Goal: Transaction & Acquisition: Purchase product/service

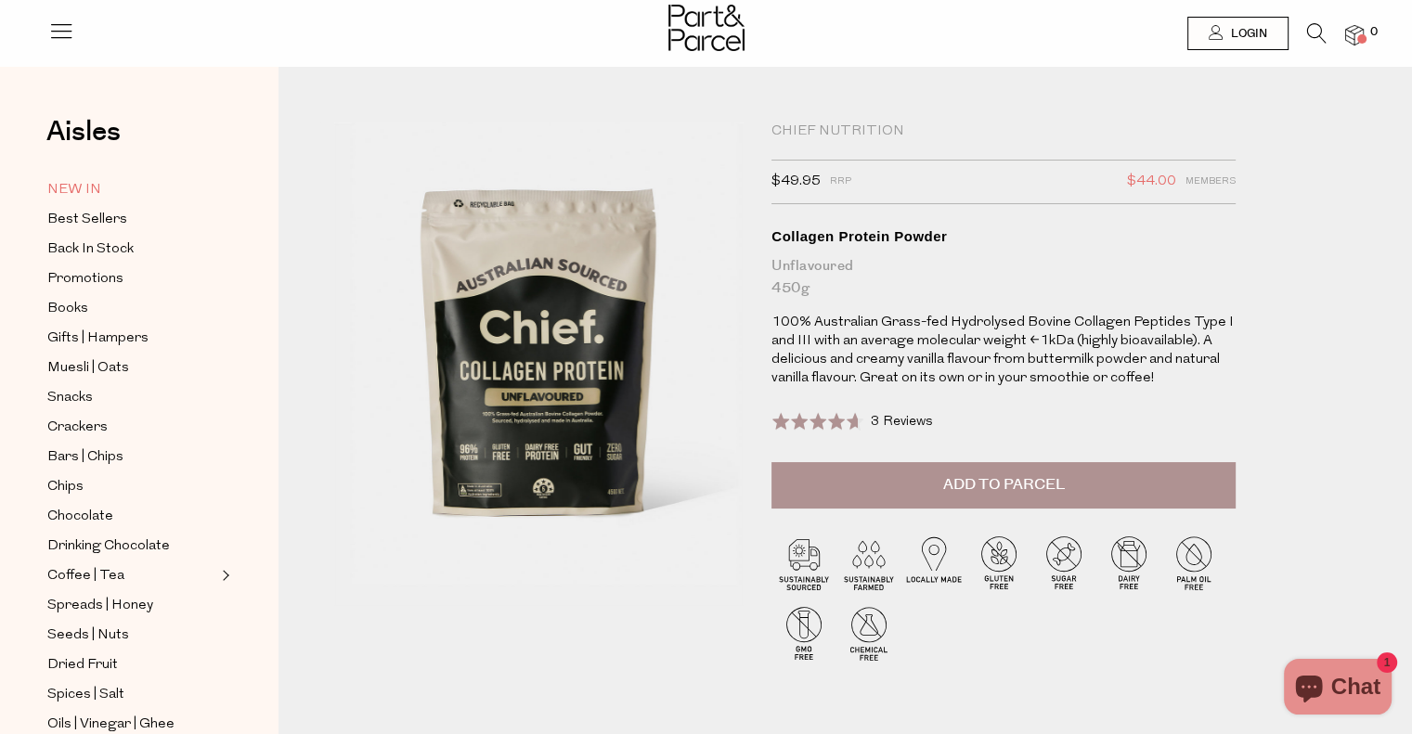
click at [74, 188] on span "NEW IN" at bounding box center [74, 190] width 54 height 22
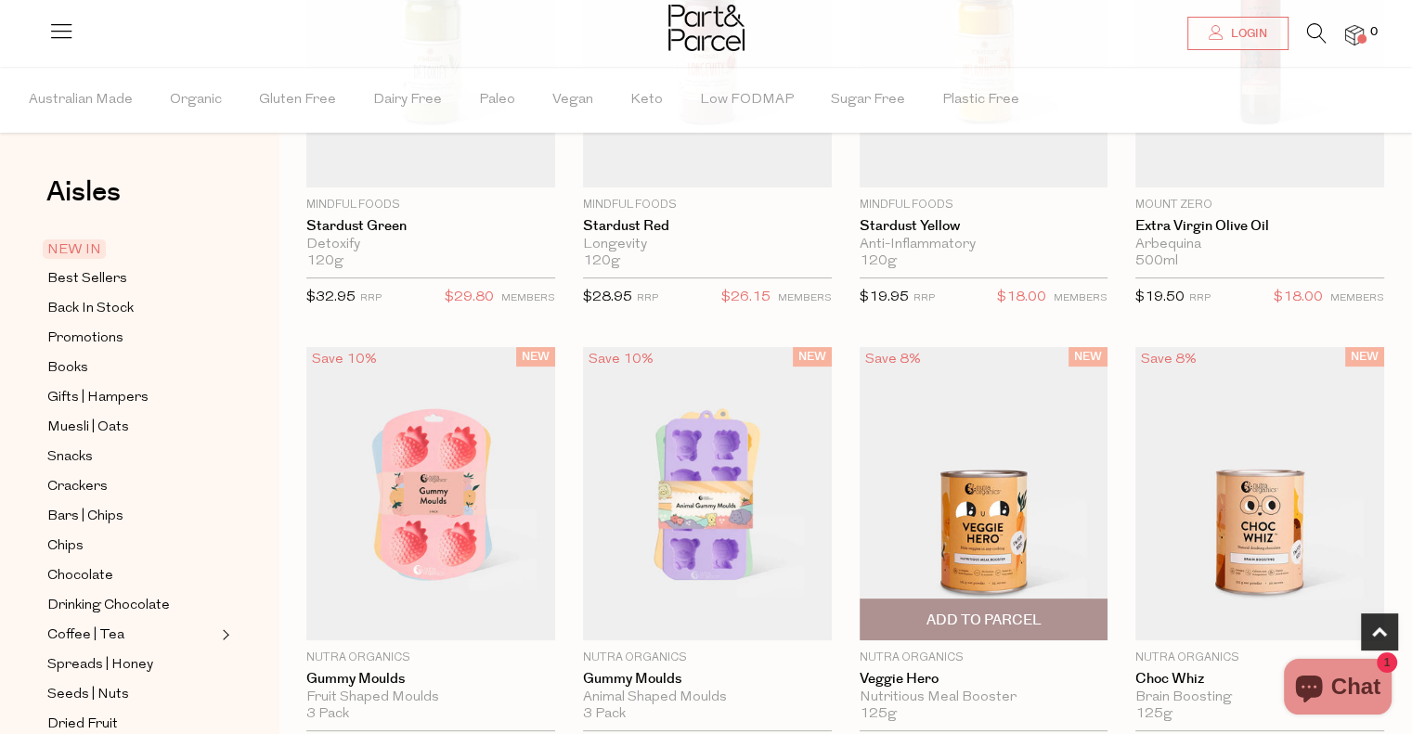
scroll to position [557, 0]
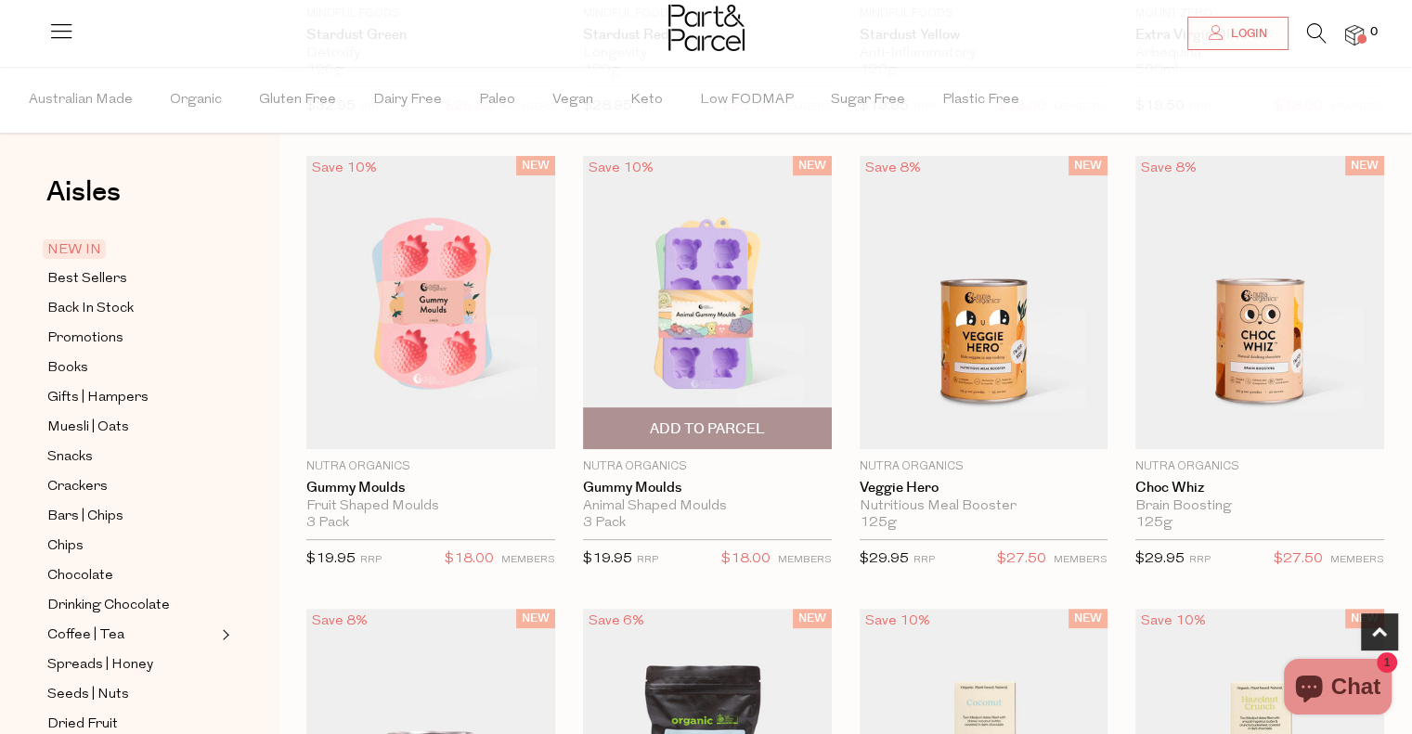
click at [702, 253] on img at bounding box center [707, 302] width 249 height 293
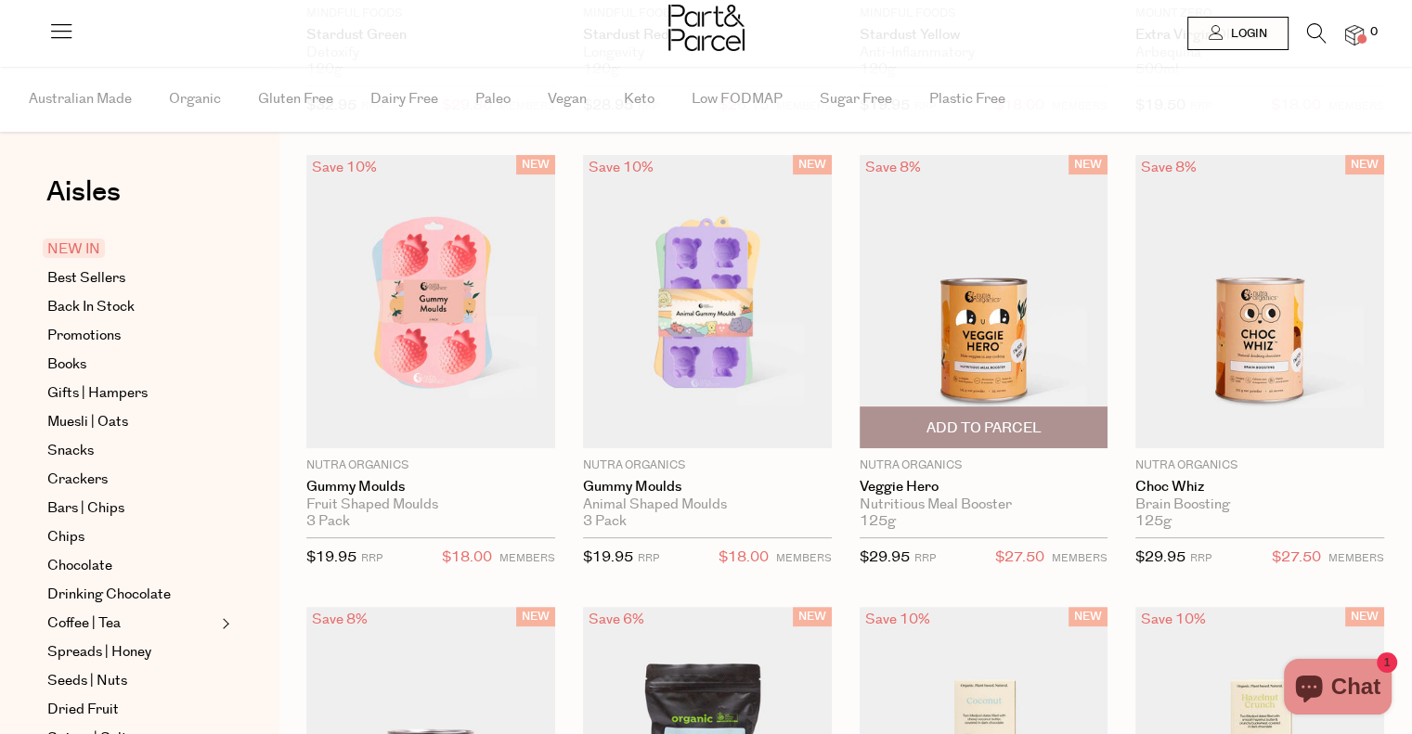
scroll to position [557, 0]
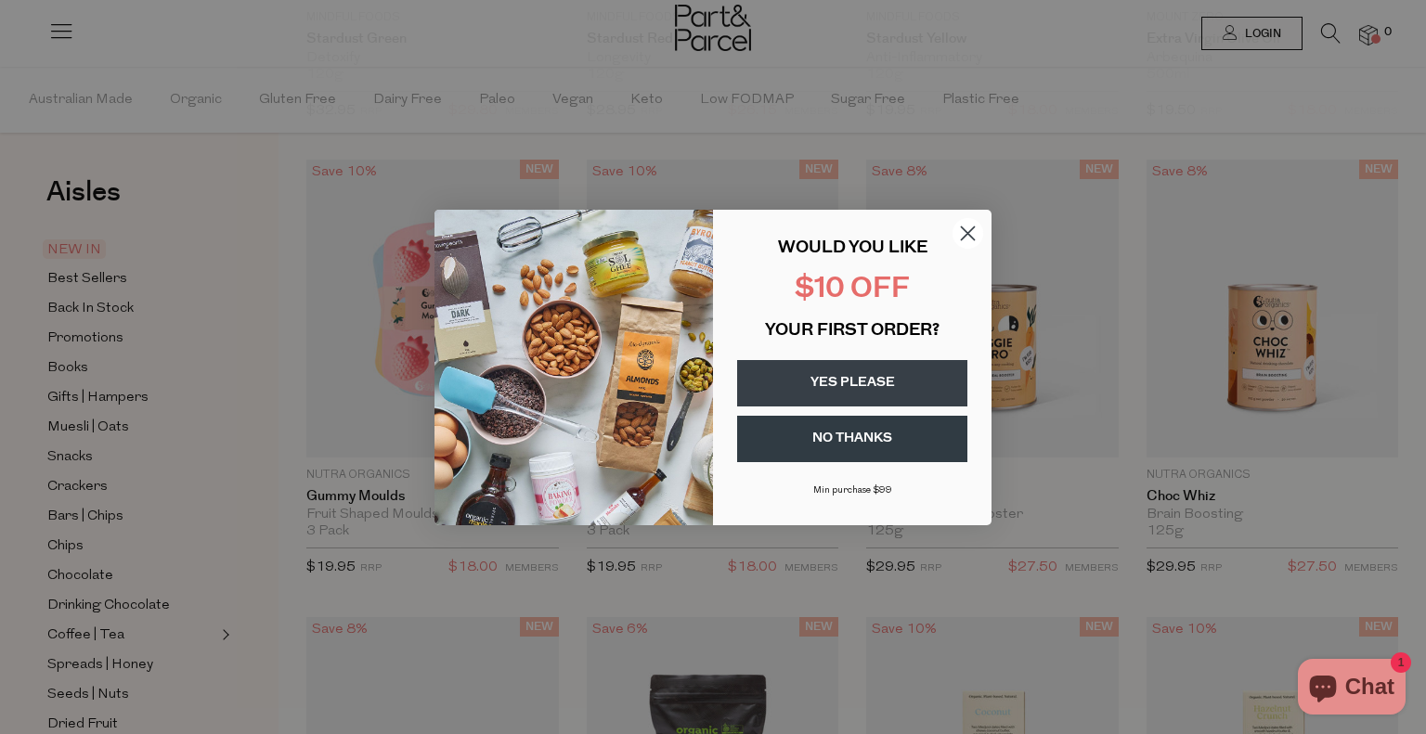
click at [962, 230] on circle "Close dialog" at bounding box center [968, 232] width 31 height 31
